Goal: Task Accomplishment & Management: Use online tool/utility

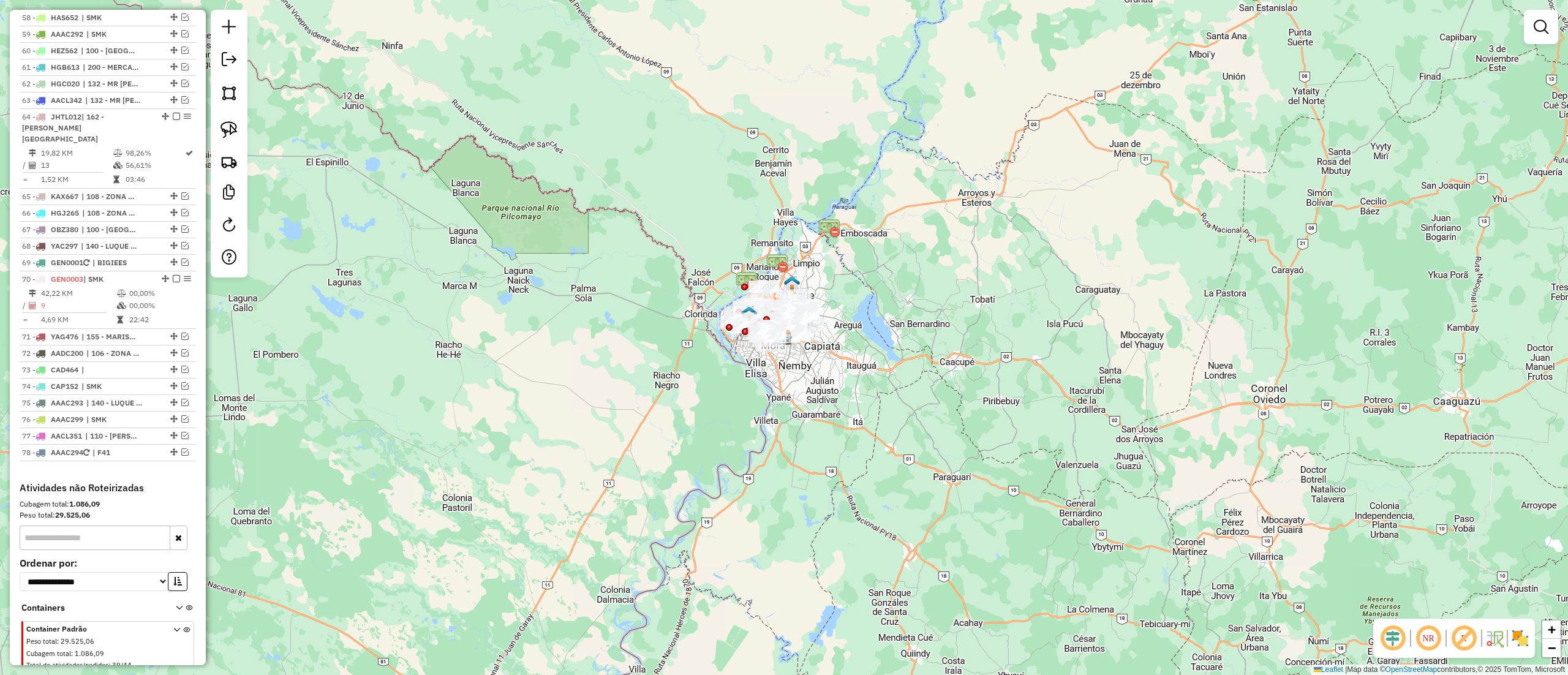
scroll to position [2043, 0]
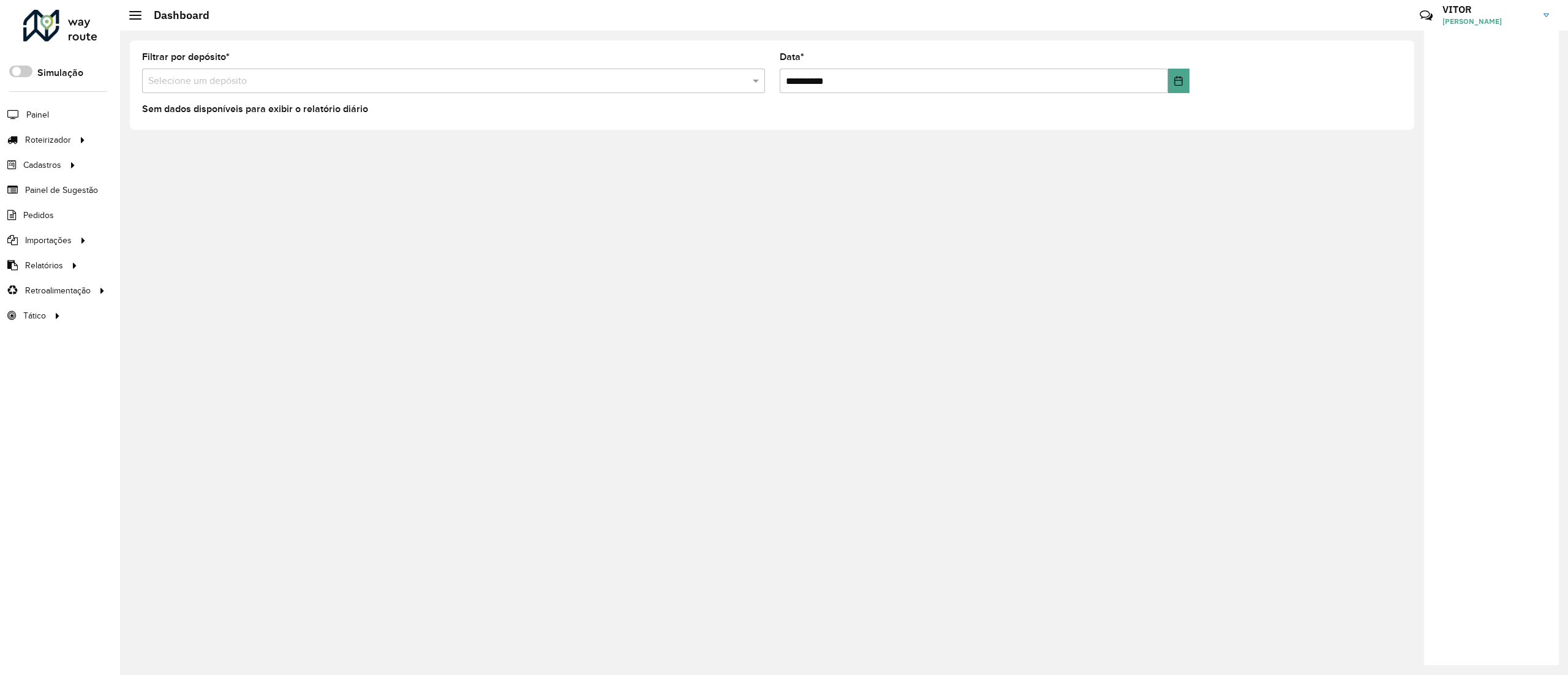
click at [880, 419] on div "**********" at bounding box center [844, 353] width 1448 height 644
click at [187, 140] on link "Entregas" at bounding box center [204, 139] width 150 height 25
click at [148, 142] on span "Entregas" at bounding box center [156, 139] width 35 height 13
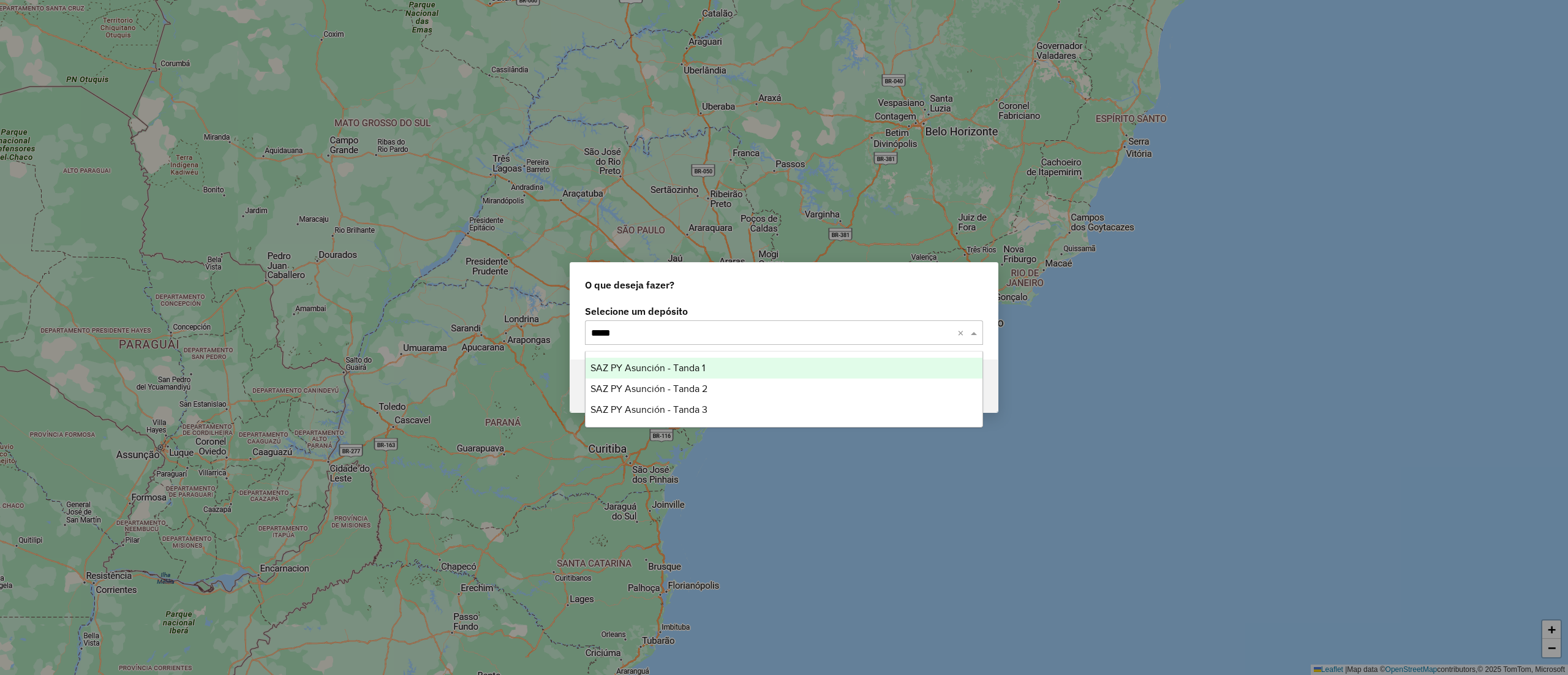
type input "*****"
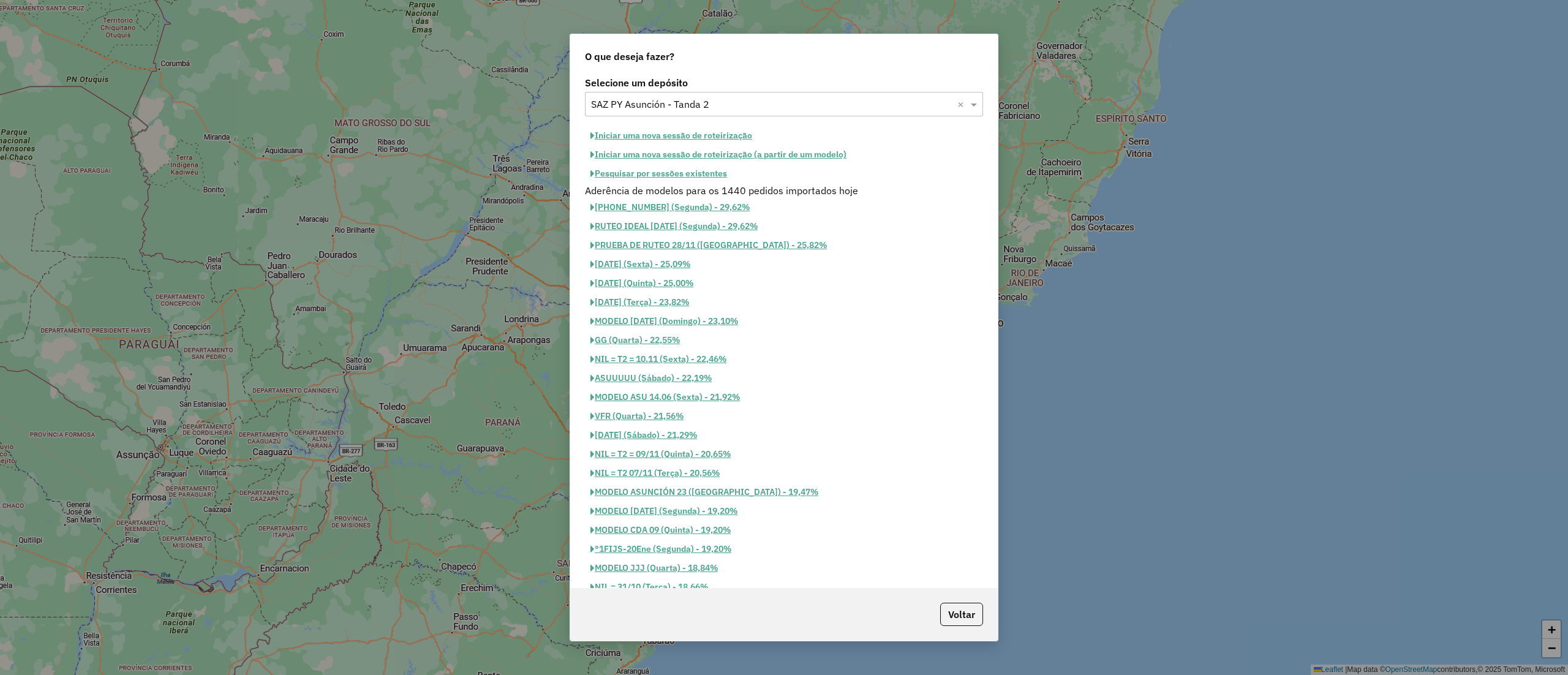
click at [694, 187] on div "Aderência de modelos para os 1440 pedidos importados hoje" at bounding box center [784, 190] width 413 height 14
click at [695, 184] on div "Aderência de modelos para os 1440 pedidos importados hoje" at bounding box center [784, 190] width 413 height 14
click at [694, 179] on button "Pesquisar por sessões existentes" at bounding box center [659, 174] width 148 height 19
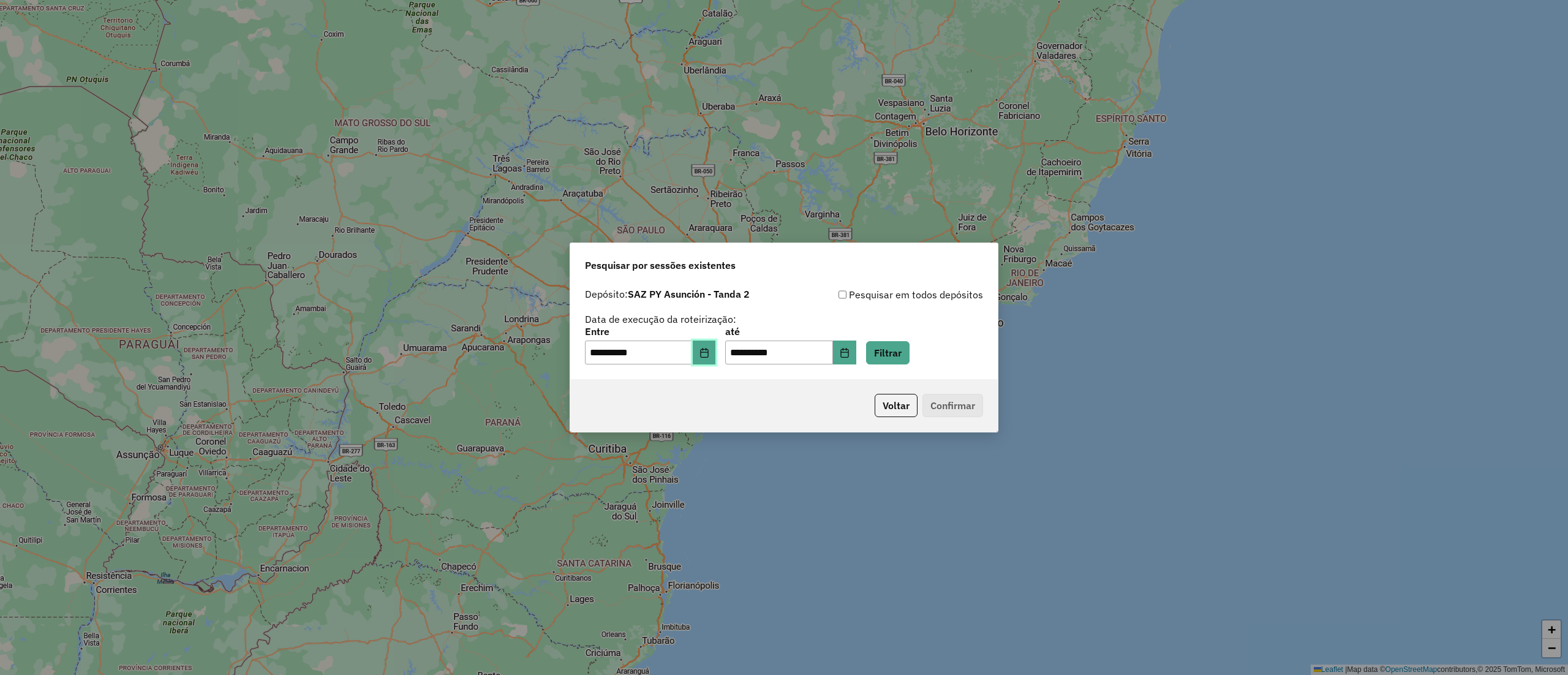
click at [709, 352] on icon "Choose Date" at bounding box center [705, 353] width 10 height 10
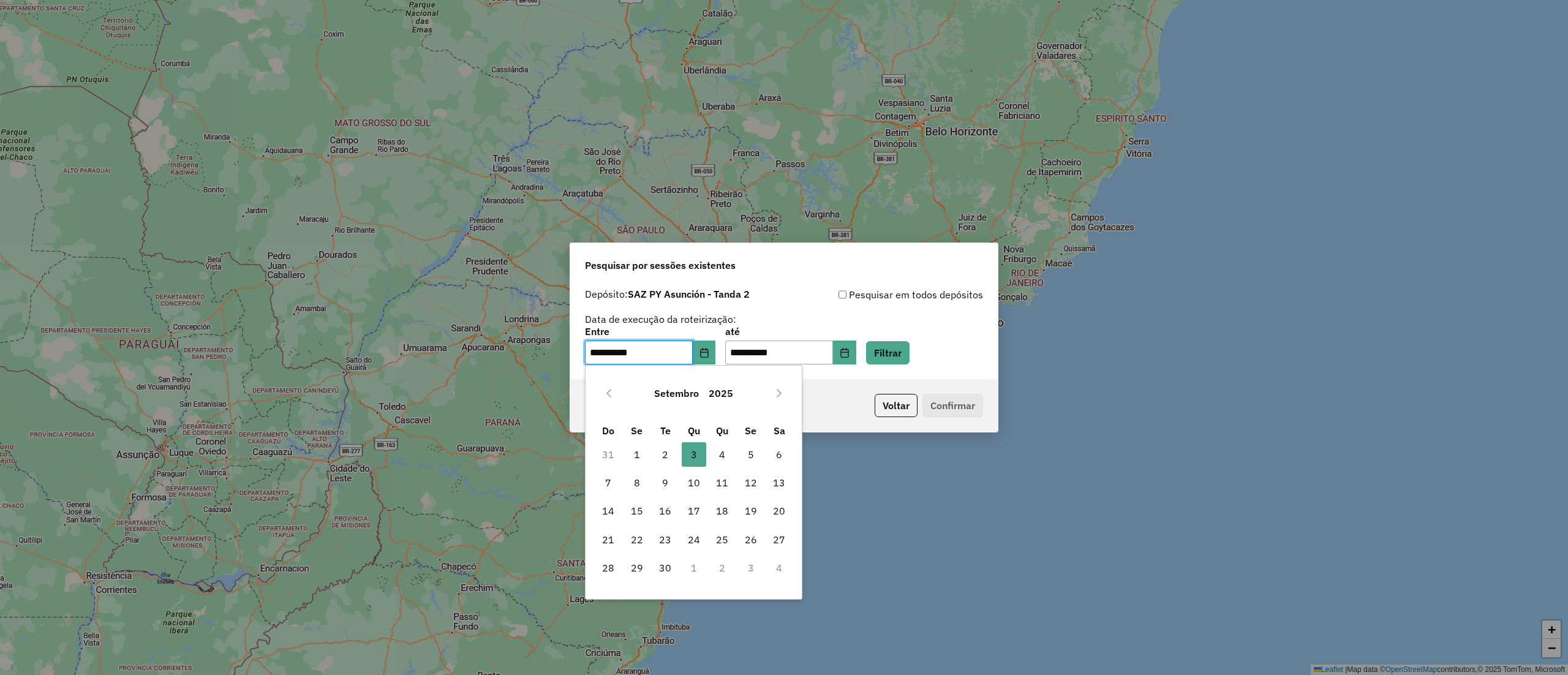
click at [738, 445] on td "5" at bounding box center [751, 454] width 29 height 28
drag, startPoint x: 721, startPoint y: 445, endPoint x: 755, endPoint y: 435, distance: 35.4
click at [721, 448] on span "4" at bounding box center [722, 454] width 25 height 25
type input "**********"
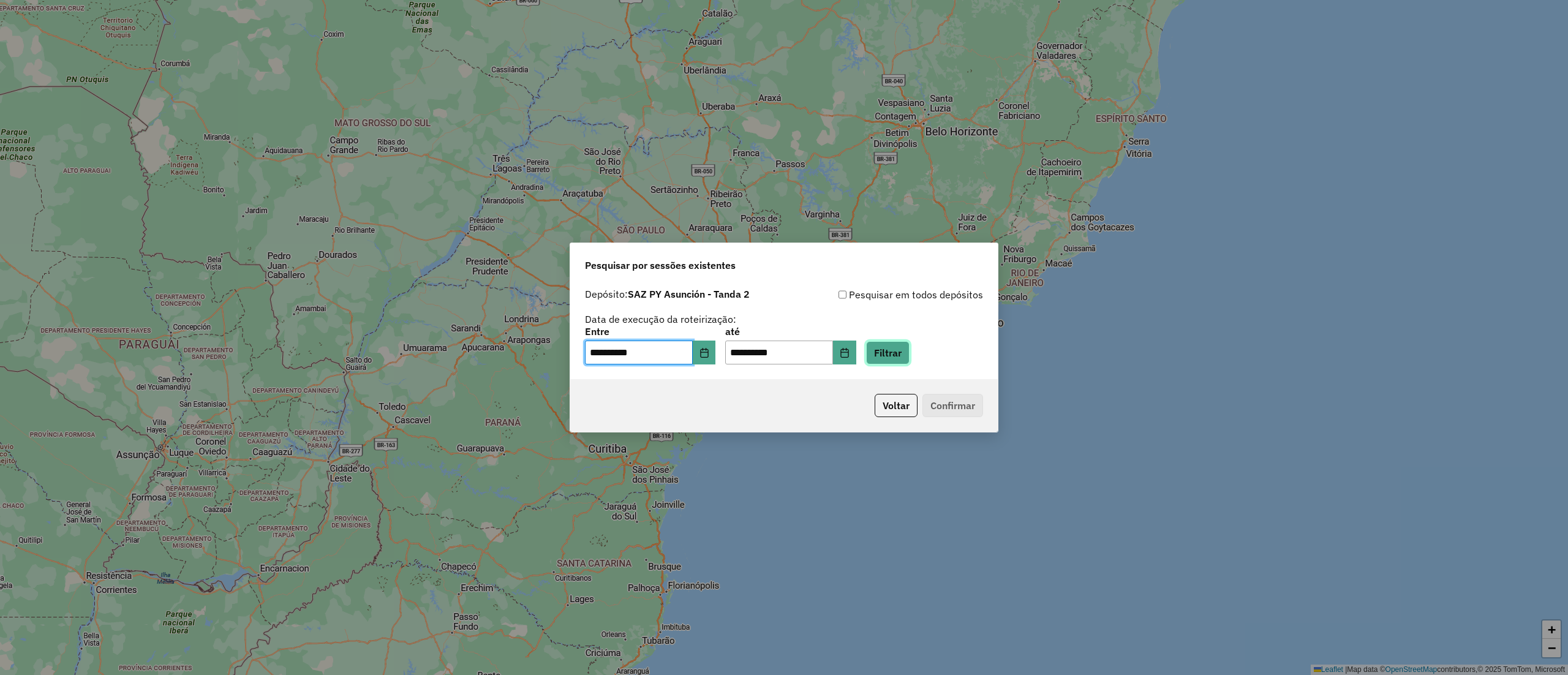
click at [892, 350] on button "Filtrar" at bounding box center [887, 352] width 43 height 23
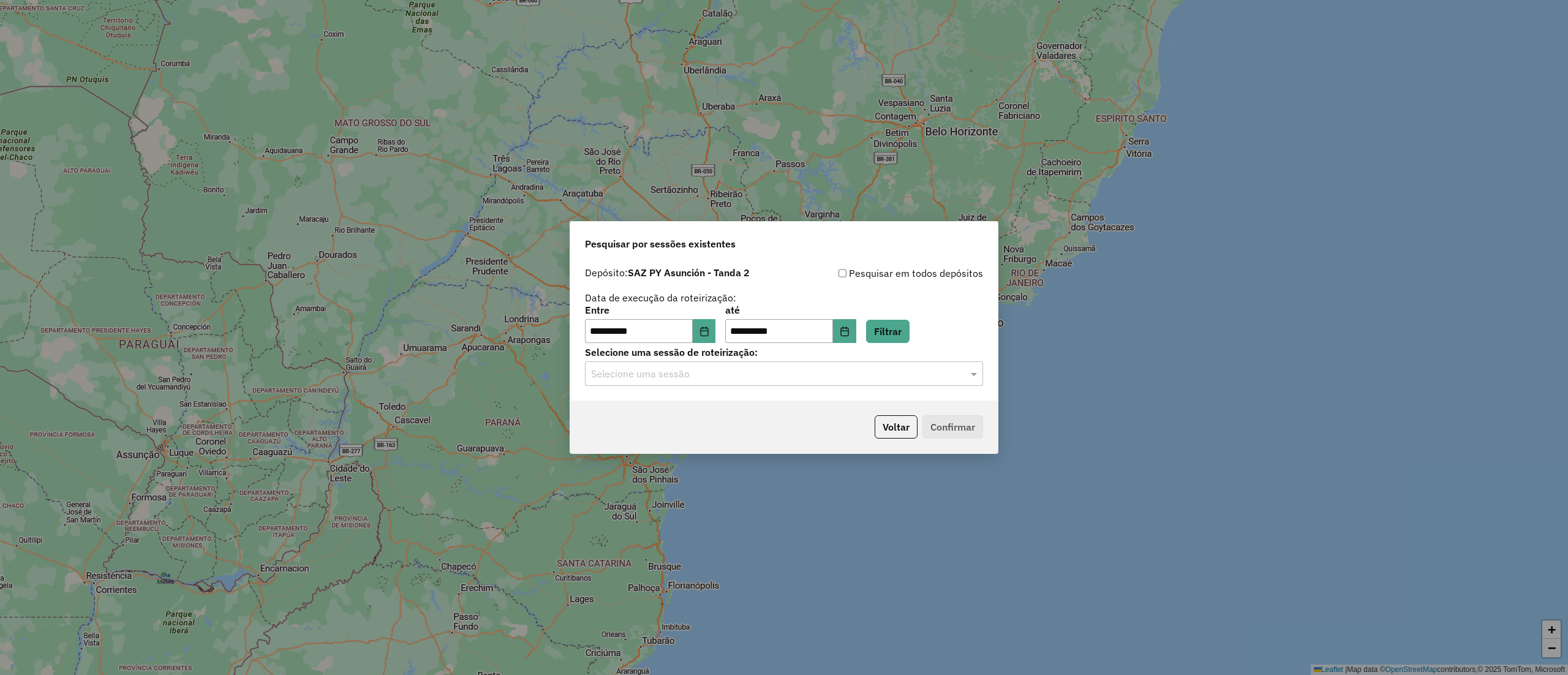
click at [745, 372] on input "text" at bounding box center [772, 374] width 361 height 14
click at [746, 416] on div "1259289 - 04/09/2025 20:11" at bounding box center [783, 410] width 396 height 21
click at [962, 418] on button "Confirmar" at bounding box center [952, 427] width 60 height 23
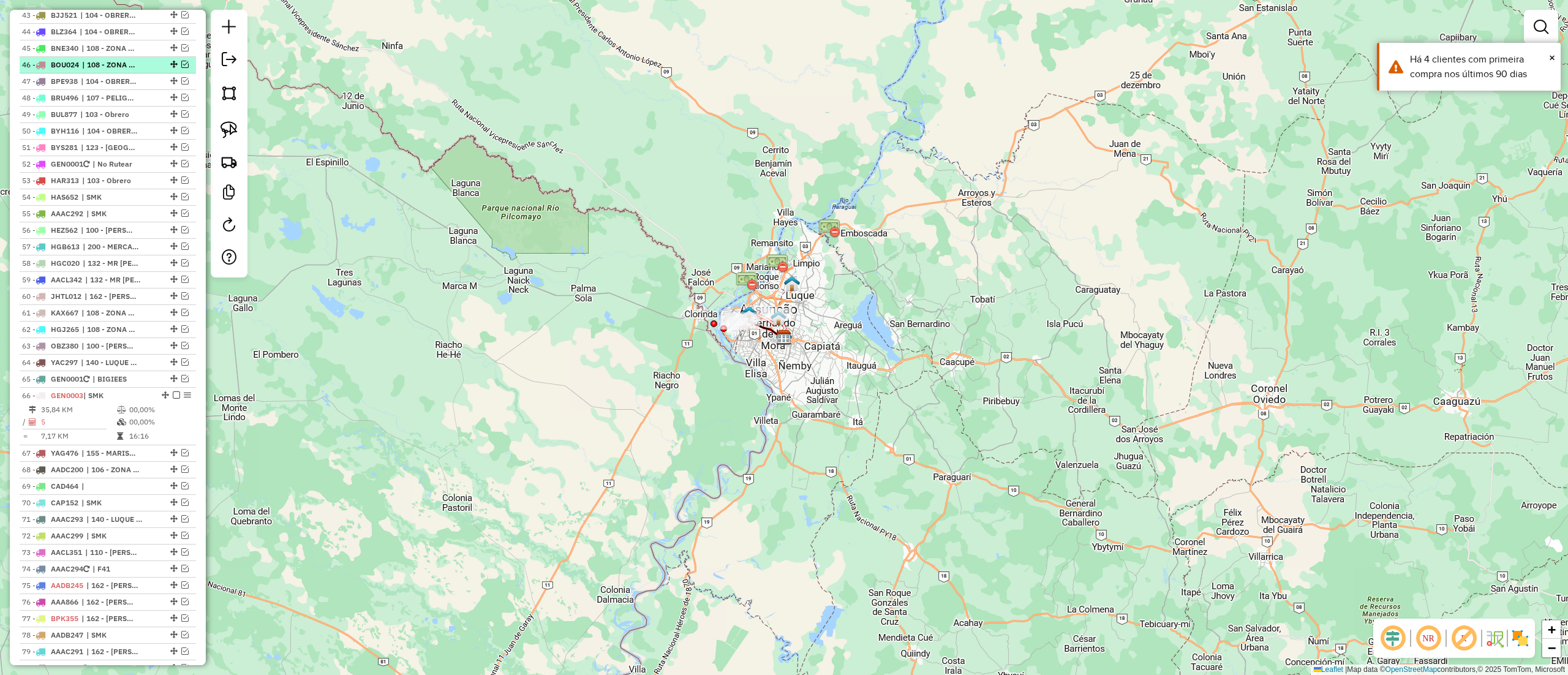
scroll to position [1470, 0]
